Goal: Communication & Community: Ask a question

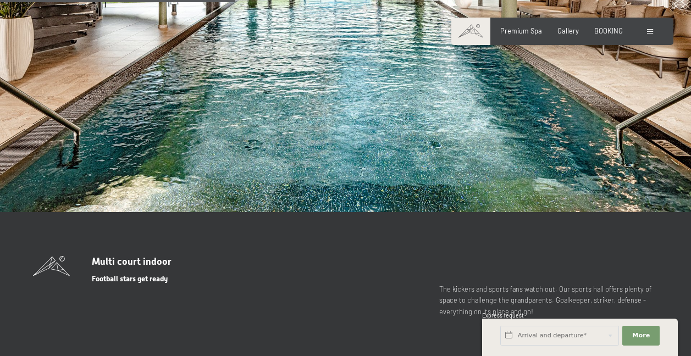
scroll to position [2176, 0]
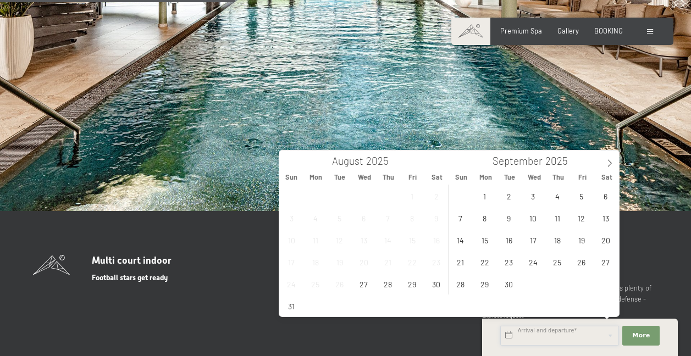
click at [537, 337] on input "text" at bounding box center [559, 336] width 119 height 20
click at [609, 166] on icon at bounding box center [610, 163] width 4 height 7
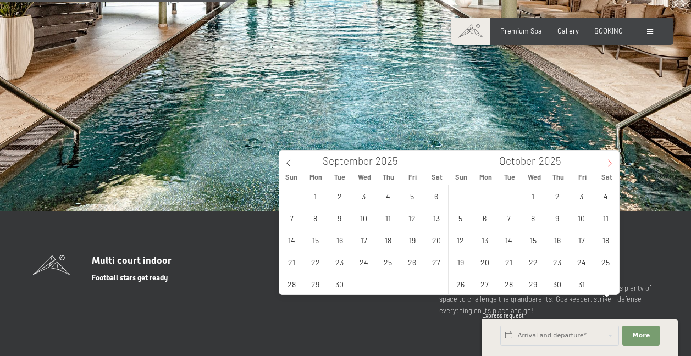
click at [609, 166] on icon at bounding box center [610, 163] width 4 height 7
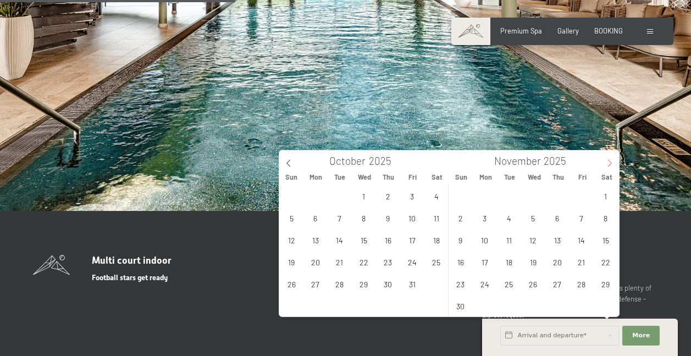
click at [609, 166] on icon at bounding box center [610, 163] width 4 height 7
type input "2026"
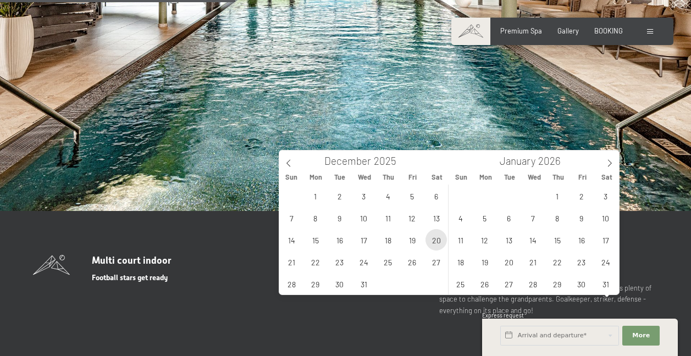
click at [436, 243] on span "20" at bounding box center [435, 239] width 21 height 21
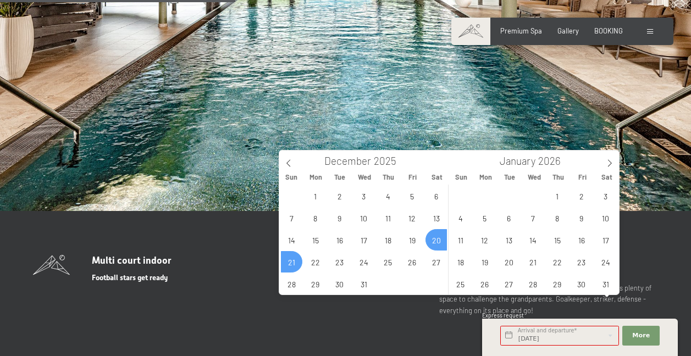
click at [291, 264] on span "21" at bounding box center [291, 261] width 21 height 21
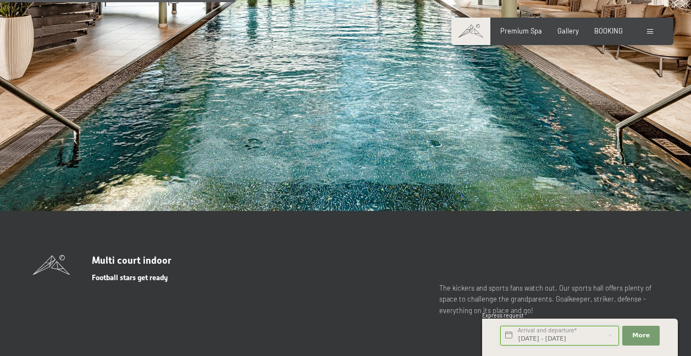
click at [542, 337] on input "Sat. 20/12/2025 - Sun. 21/12/2025" at bounding box center [559, 336] width 119 height 20
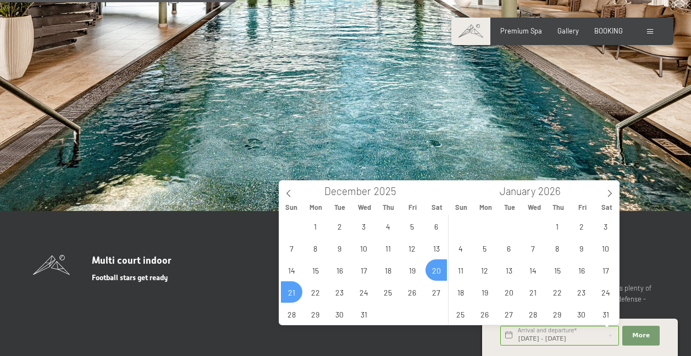
click at [289, 294] on span "21" at bounding box center [291, 291] width 21 height 21
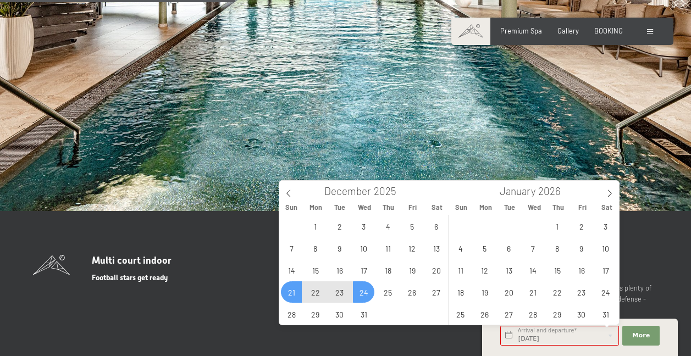
click at [366, 295] on span "24" at bounding box center [363, 291] width 21 height 21
type input "Sun. 21/12/2025 - Wed. 24/12/2025"
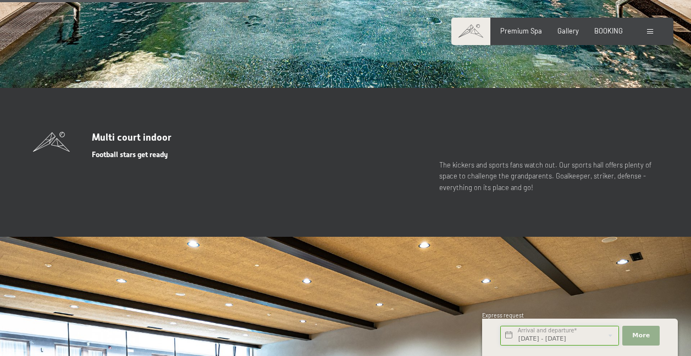
scroll to position [2299, 0]
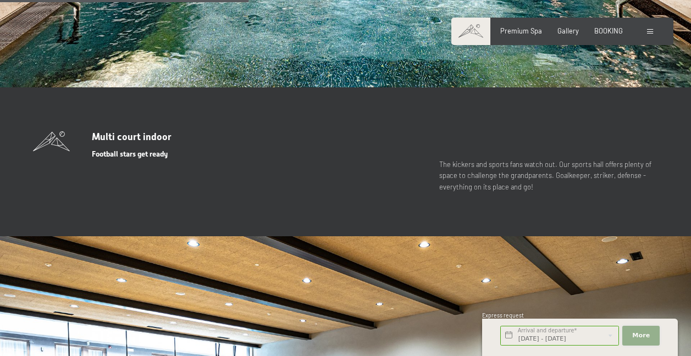
click at [646, 336] on span "More" at bounding box center [641, 335] width 18 height 9
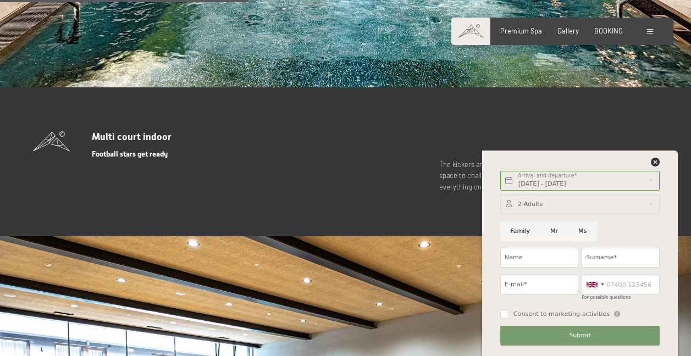
click at [522, 204] on div at bounding box center [579, 205] width 159 height 20
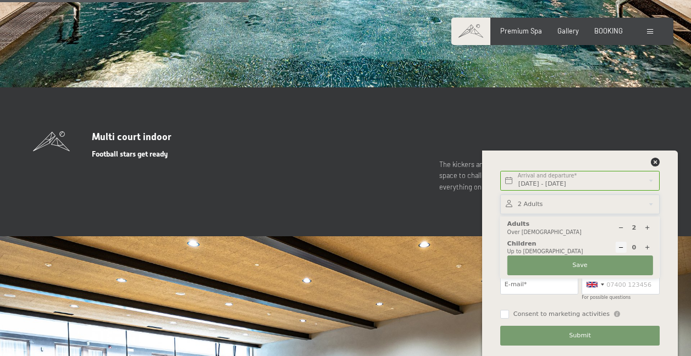
click at [650, 248] on icon at bounding box center [647, 248] width 6 height 6
type input "1"
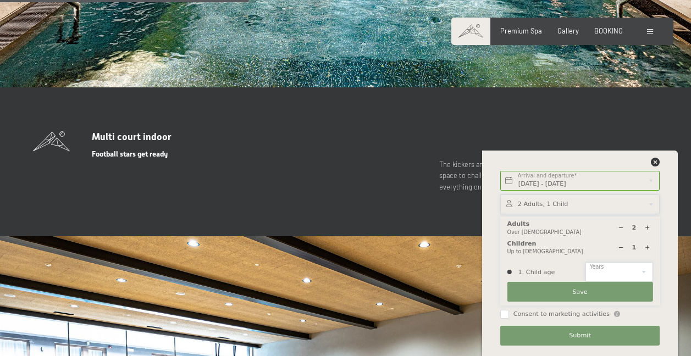
click at [597, 271] on select "0 1 2 3 4 5 6 7 8 9 10 11 12 13 14" at bounding box center [618, 272] width 67 height 20
select select "6"
click at [585, 262] on select "0 1 2 3 4 5 6 7 8 9 10 11 12 13 14" at bounding box center [618, 272] width 67 height 20
click at [569, 291] on button "Save" at bounding box center [580, 292] width 146 height 20
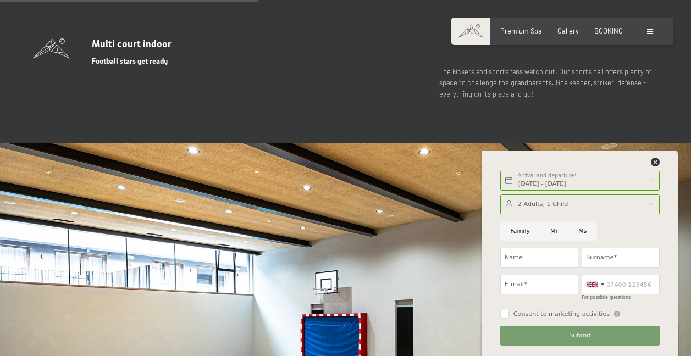
scroll to position [2393, 0]
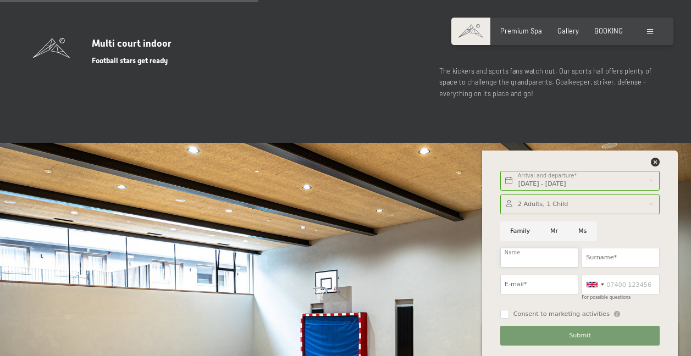
click at [515, 256] on input "Name" at bounding box center [539, 258] width 78 height 20
type input "Daniela"
type input "Maffeo"
type input "danielamaffeo533@gmail.com"
type input "0618978620"
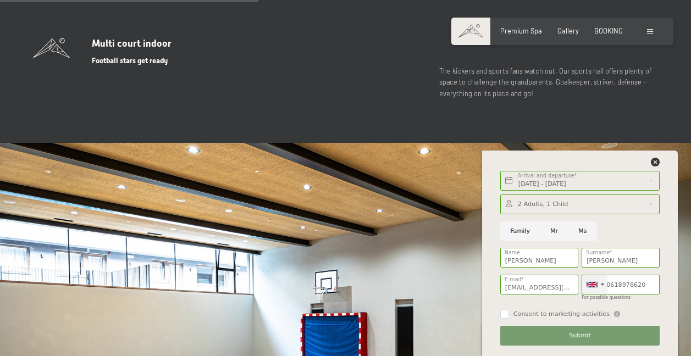
click at [602, 281] on div at bounding box center [594, 284] width 25 height 19
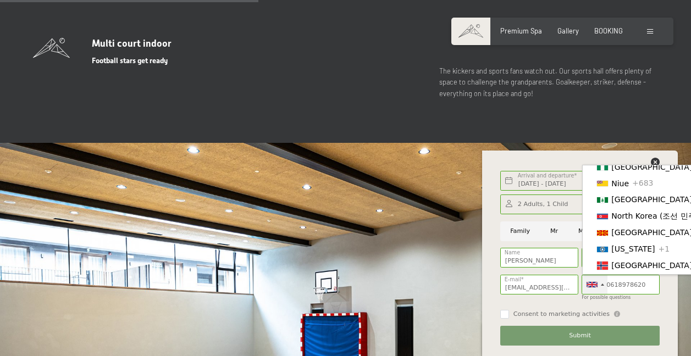
scroll to position [2633, 0]
click at [639, 88] on span "[GEOGRAPHIC_DATA] ([GEOGRAPHIC_DATA])" at bounding box center [696, 84] width 170 height 9
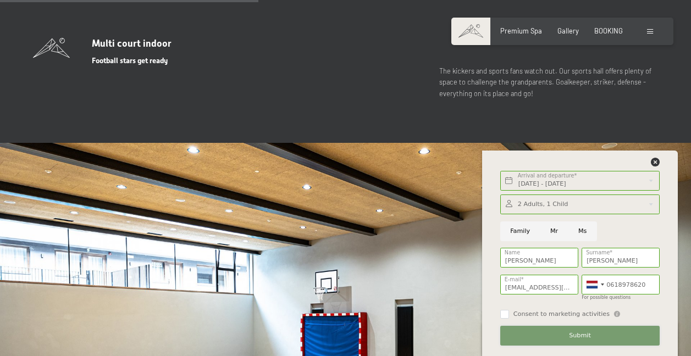
click at [579, 335] on span "Submit" at bounding box center [580, 335] width 22 height 9
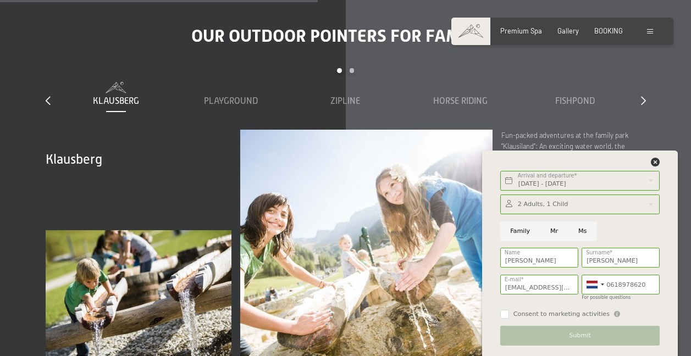
scroll to position [2945, 0]
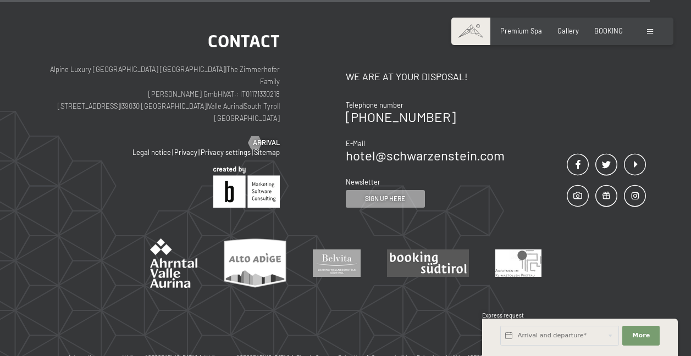
scroll to position [920, 0]
